Goal: Communication & Community: Answer question/provide support

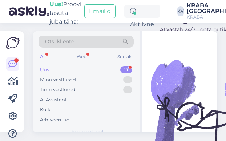
click at [75, 74] on div "Uus 17 Minu vestlused 1 Tiimi vestlused 1 AI Assistent Kõik Arhiveeritud" at bounding box center [86, 95] width 95 height 60
click at [76, 64] on div "Otsi kliente All Web Socials Uus 17 Minu vestlused 1 Tiimi vestlused 1 AI Assis…" at bounding box center [86, 85] width 107 height 109
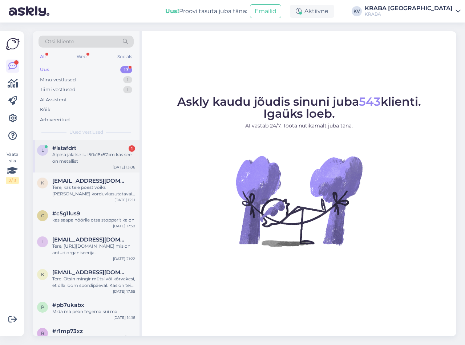
click at [87, 141] on div "Alpina jalatsiriiul 50x18x57cm kas see on metallist" at bounding box center [93, 158] width 83 height 13
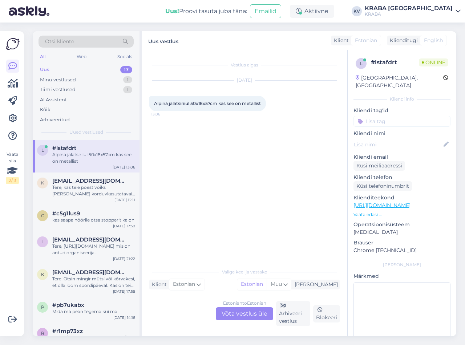
click at [226, 141] on div "Estonian to Estonian Võta vestlus üle" at bounding box center [244, 313] width 57 height 13
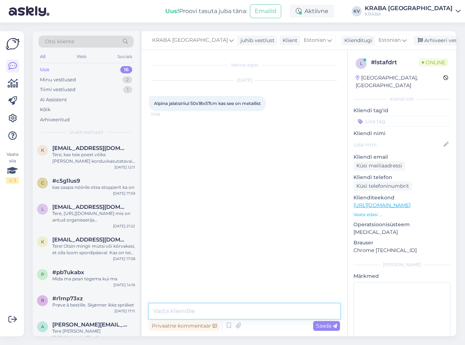
click at [226, 141] on textarea at bounding box center [244, 311] width 191 height 15
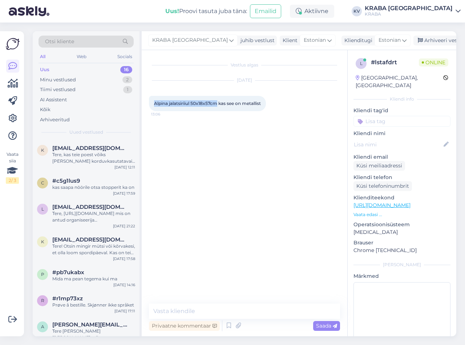
drag, startPoint x: 219, startPoint y: 103, endPoint x: 156, endPoint y: 105, distance: 63.3
click at [156, 105] on span "Alpina jalatsiriiul 50x18x57cm kas see on metallist" at bounding box center [207, 103] width 107 height 5
copy span "Alpina jalatsiriiul 50x18x57cm"
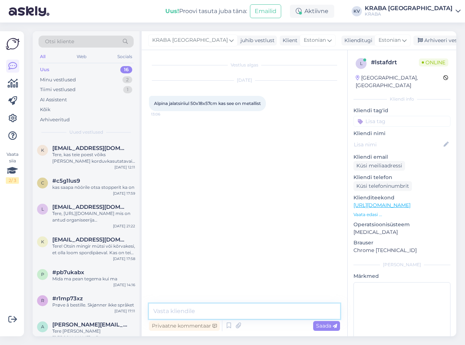
click at [189, 141] on textarea at bounding box center [244, 311] width 191 height 15
type textarea "Tere, metallist ta ei ole."
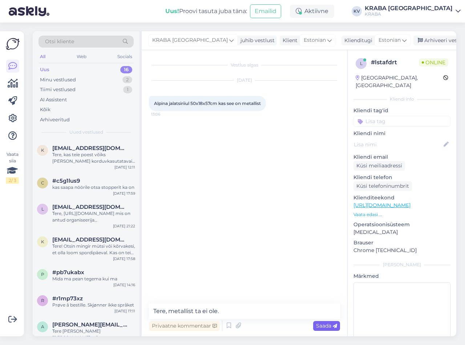
click at [226, 141] on span "Saada" at bounding box center [326, 326] width 21 height 7
